Goal: Task Accomplishment & Management: Manage account settings

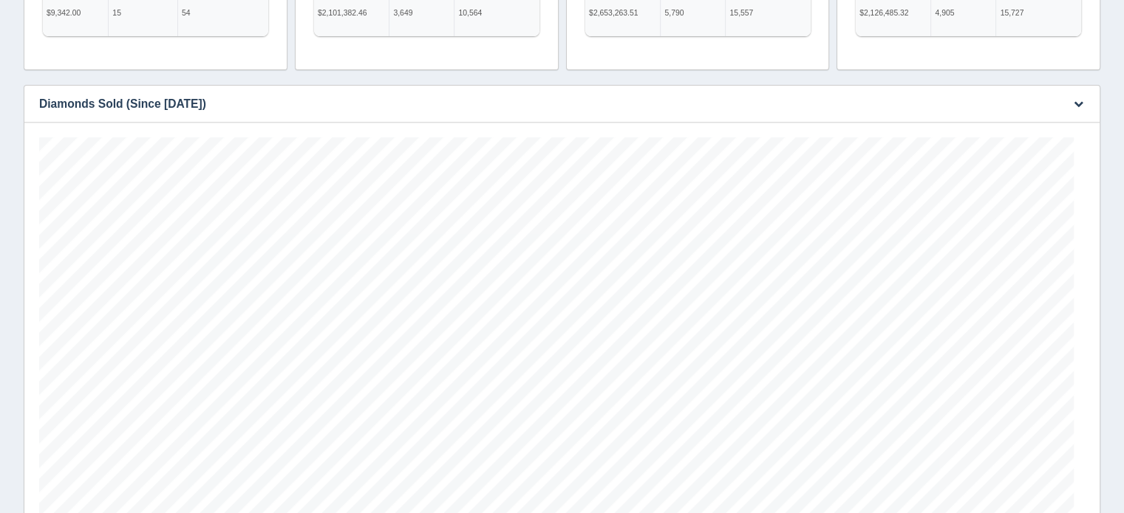
scroll to position [148, 0]
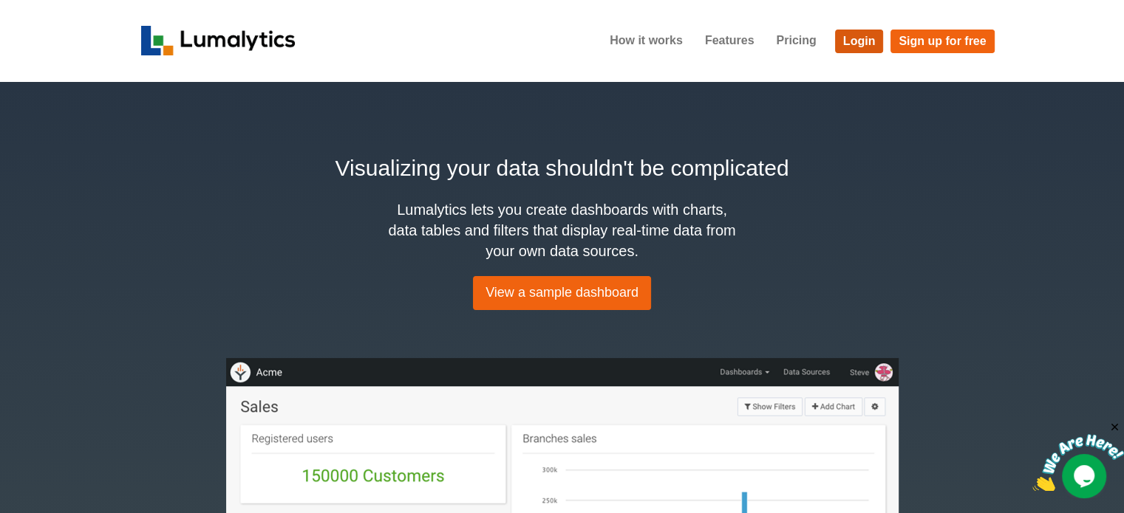
click at [849, 38] on link "Login" at bounding box center [859, 42] width 49 height 24
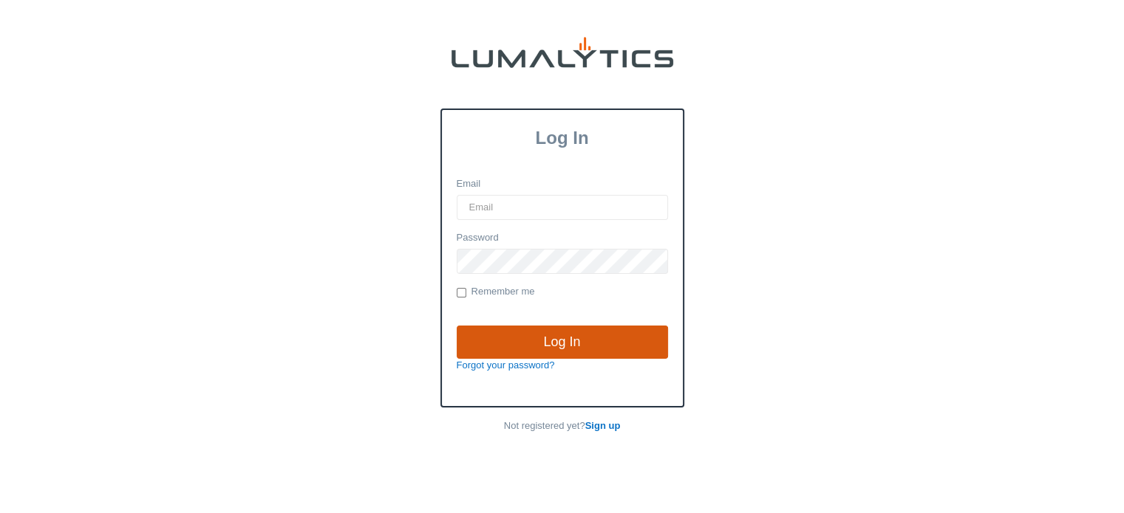
type input "[EMAIL_ADDRESS][DOMAIN_NAME]"
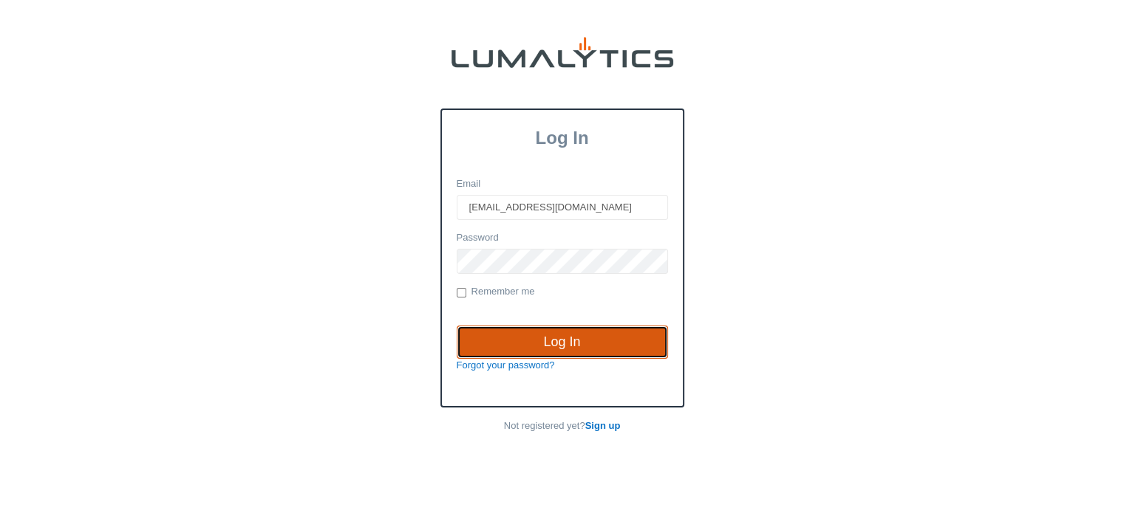
click at [564, 336] on input "Log In" at bounding box center [562, 343] width 211 height 34
